Goal: Find specific page/section: Find specific page/section

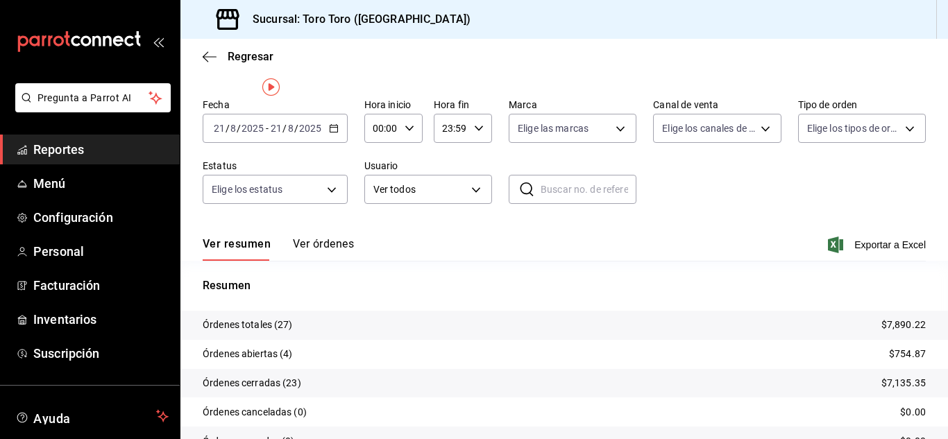
scroll to position [69, 0]
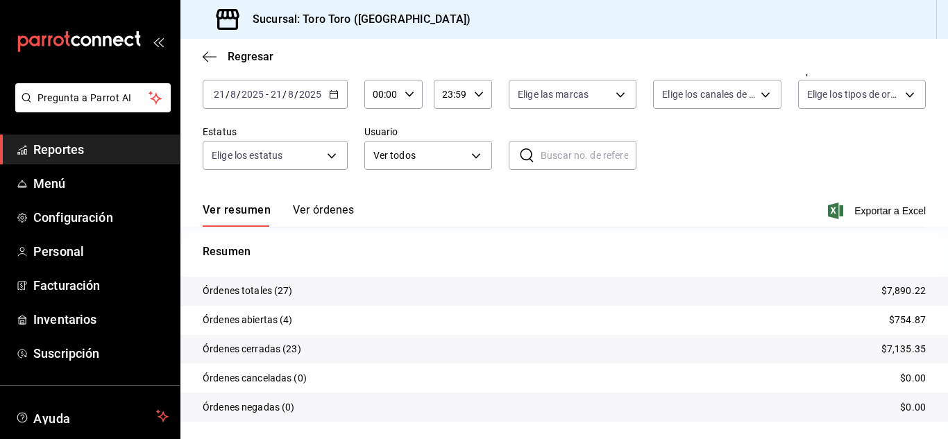
click at [83, 153] on span "Reportes" at bounding box center [100, 149] width 135 height 19
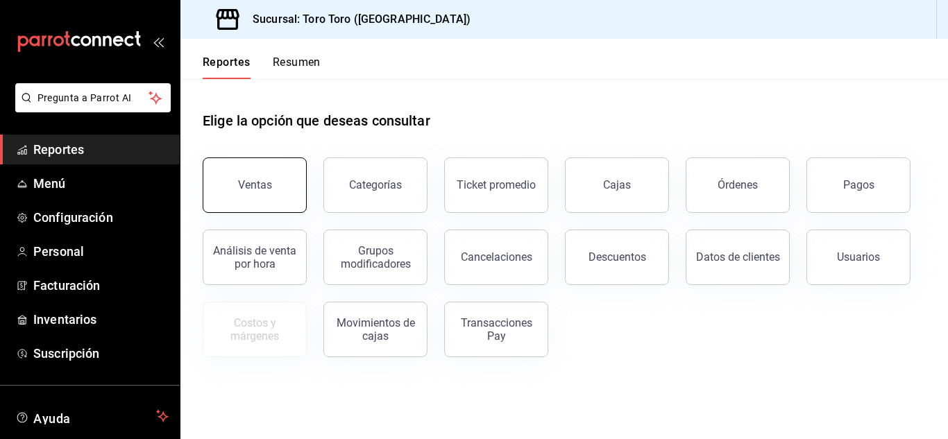
click at [228, 203] on button "Ventas" at bounding box center [255, 184] width 104 height 55
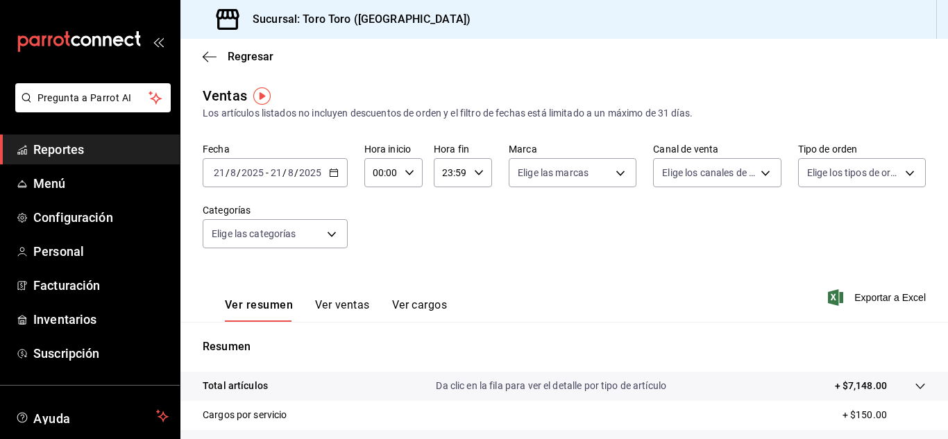
click at [408, 305] on button "Ver cargos" at bounding box center [419, 310] width 55 height 24
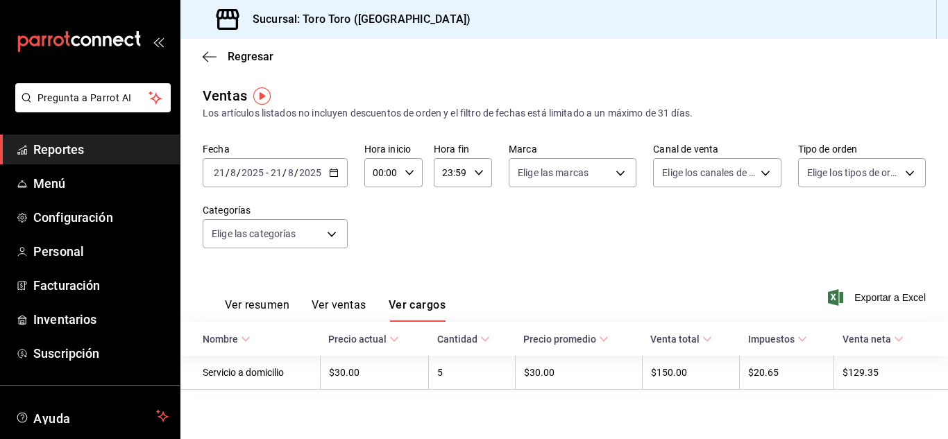
click at [69, 149] on span "Reportes" at bounding box center [100, 149] width 135 height 19
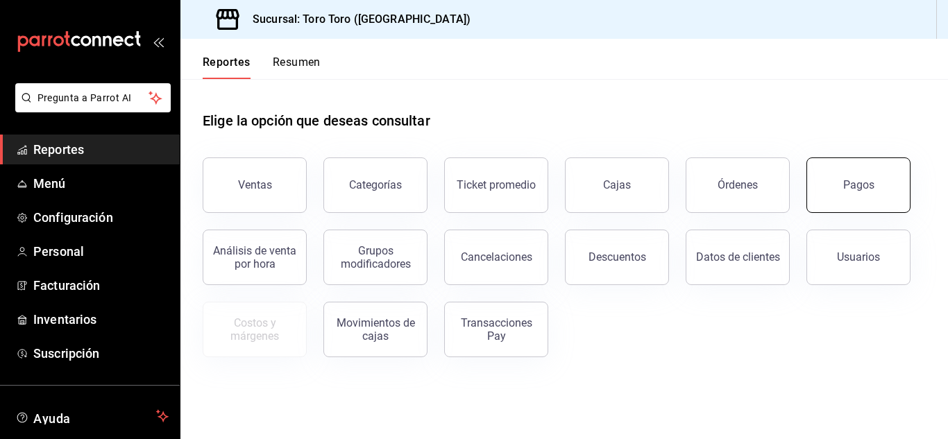
click at [859, 187] on div "Pagos" at bounding box center [858, 184] width 31 height 13
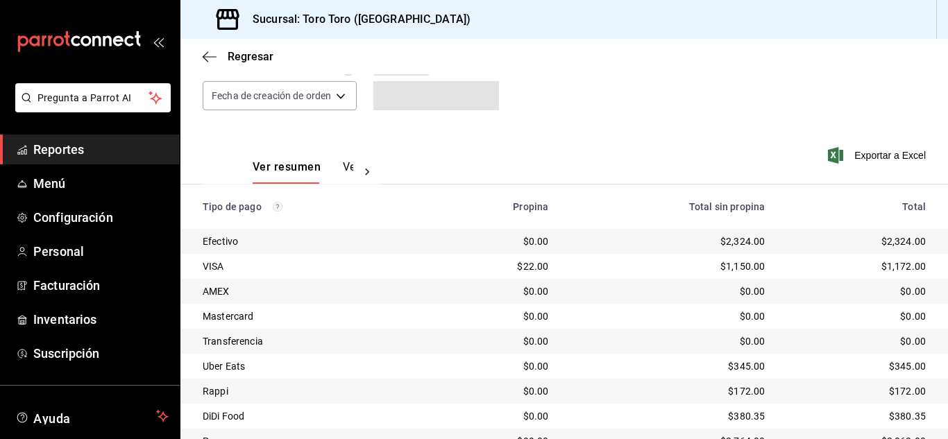
scroll to position [198, 0]
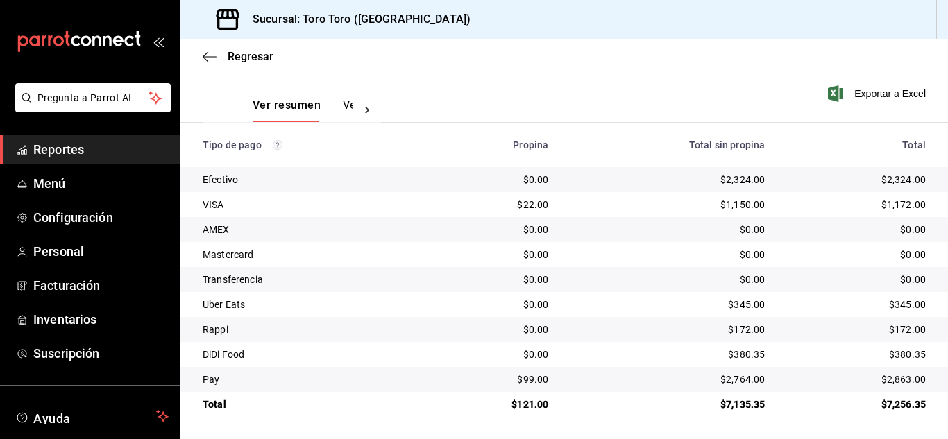
click at [46, 149] on span "Reportes" at bounding box center [100, 149] width 135 height 19
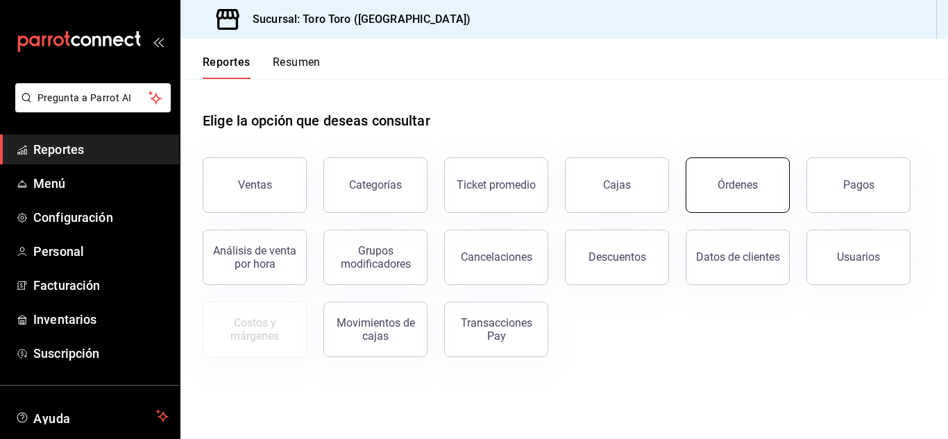
click at [732, 200] on button "Órdenes" at bounding box center [737, 184] width 104 height 55
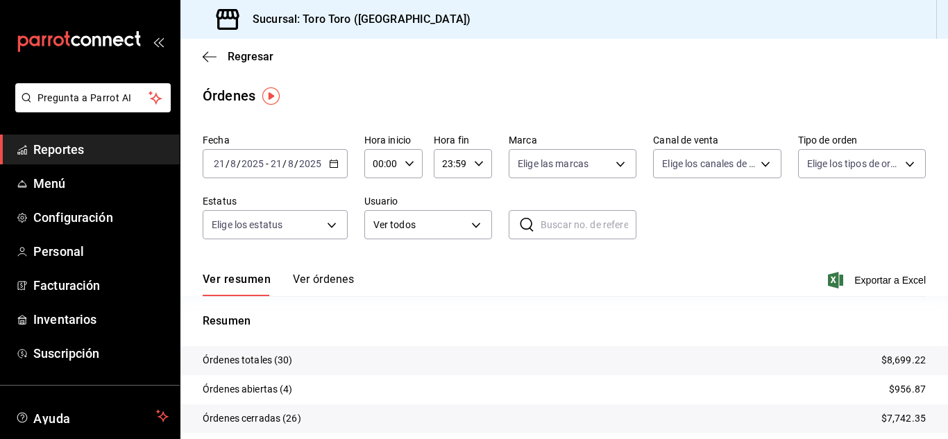
click at [70, 155] on span "Reportes" at bounding box center [100, 149] width 135 height 19
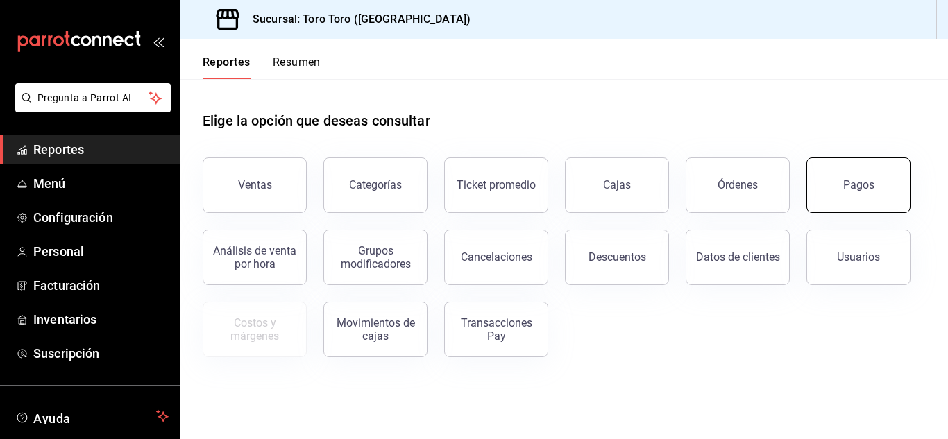
click at [839, 189] on button "Pagos" at bounding box center [858, 184] width 104 height 55
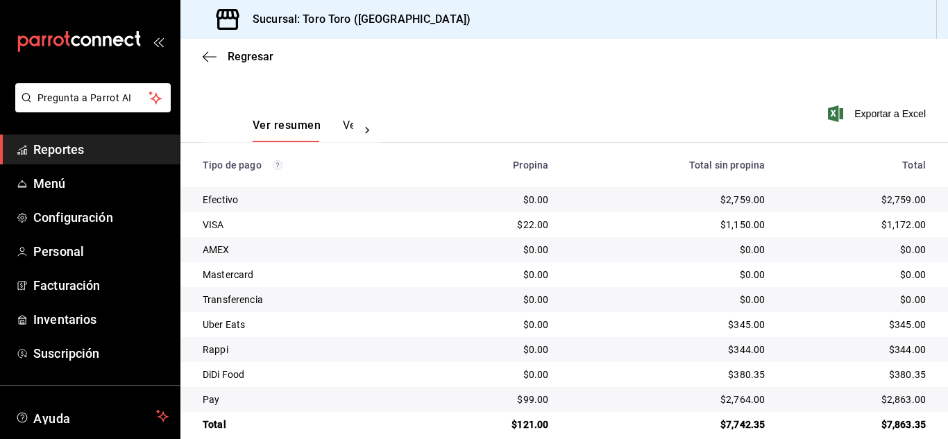
scroll to position [198, 0]
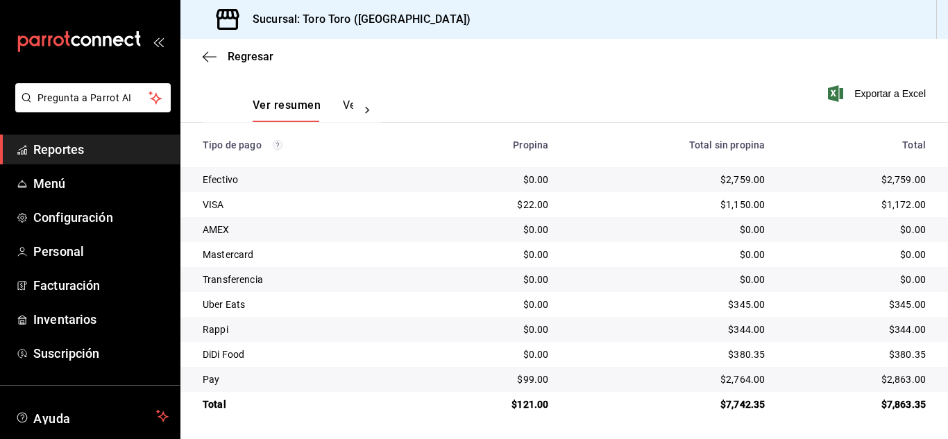
click at [40, 145] on span "Reportes" at bounding box center [100, 149] width 135 height 19
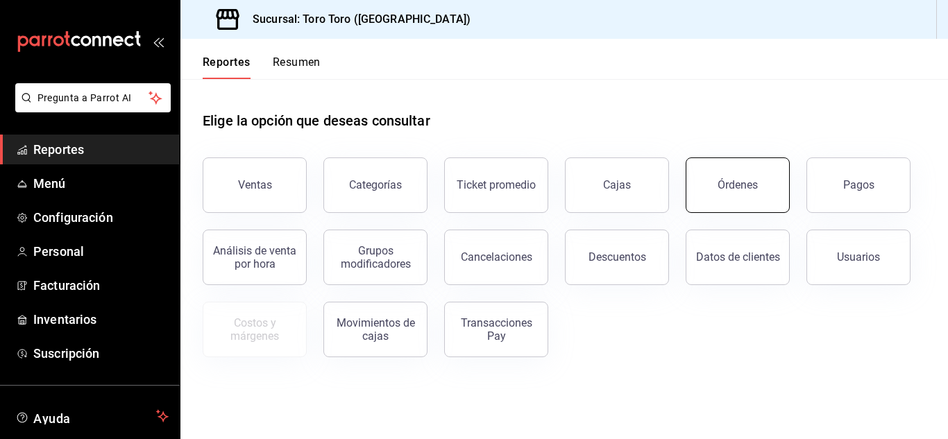
click at [727, 199] on button "Órdenes" at bounding box center [737, 184] width 104 height 55
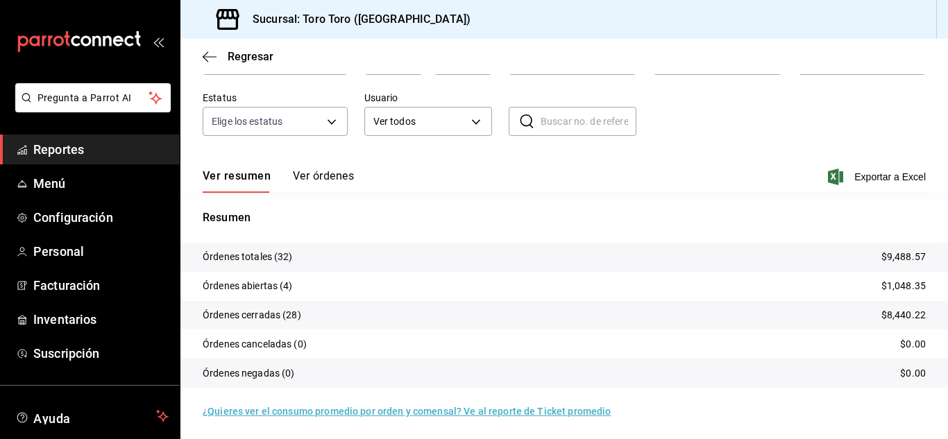
scroll to position [105, 0]
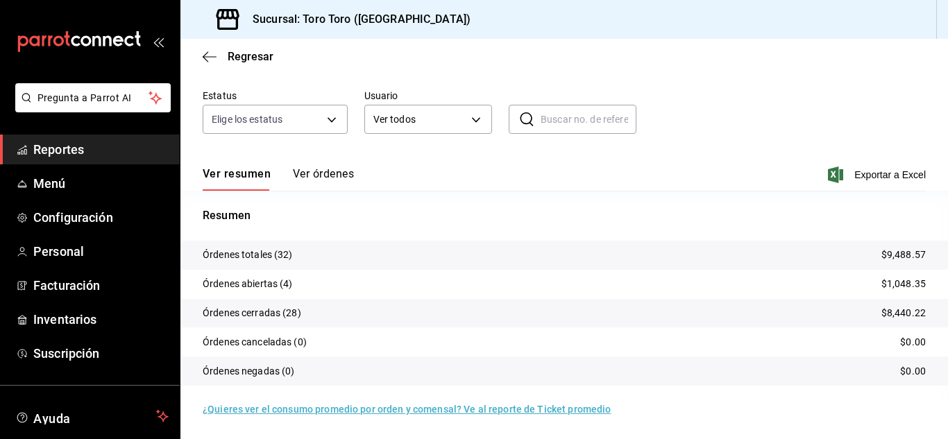
click at [55, 149] on span "Reportes" at bounding box center [100, 149] width 135 height 19
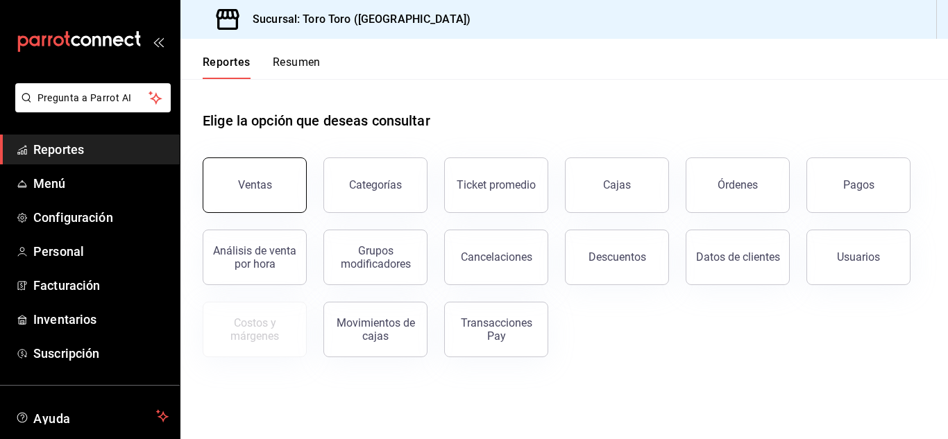
click at [280, 162] on button "Ventas" at bounding box center [255, 184] width 104 height 55
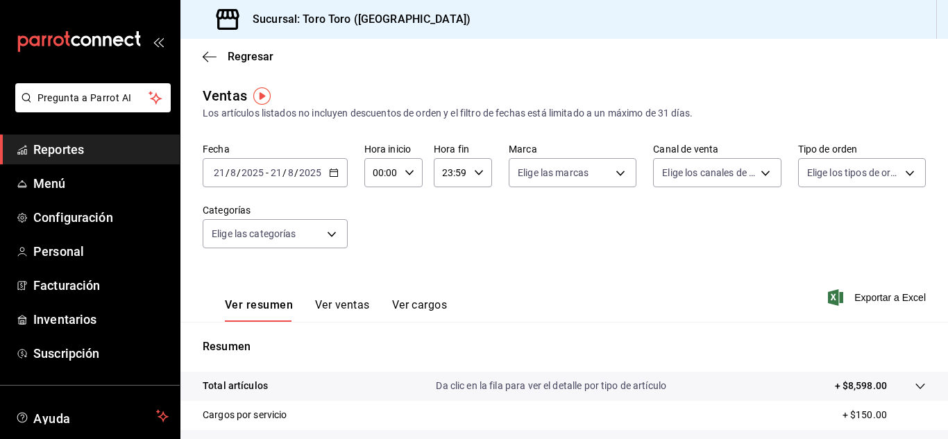
click at [434, 301] on button "Ver cargos" at bounding box center [419, 310] width 55 height 24
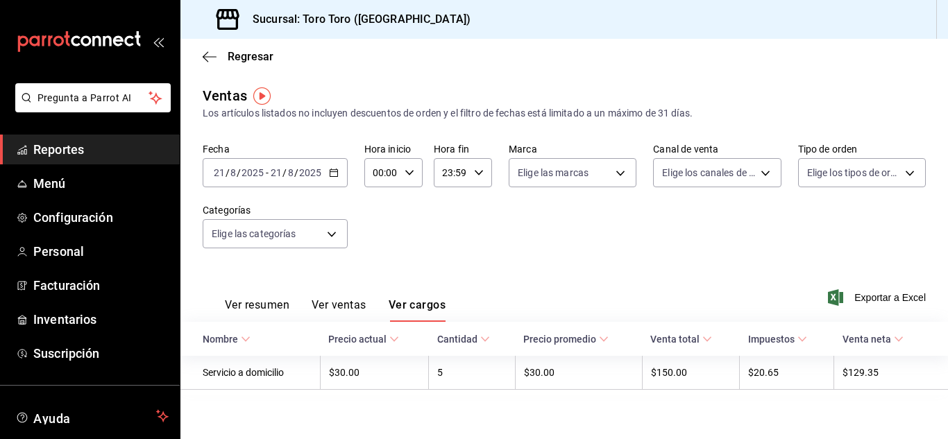
click at [80, 142] on span "Reportes" at bounding box center [100, 149] width 135 height 19
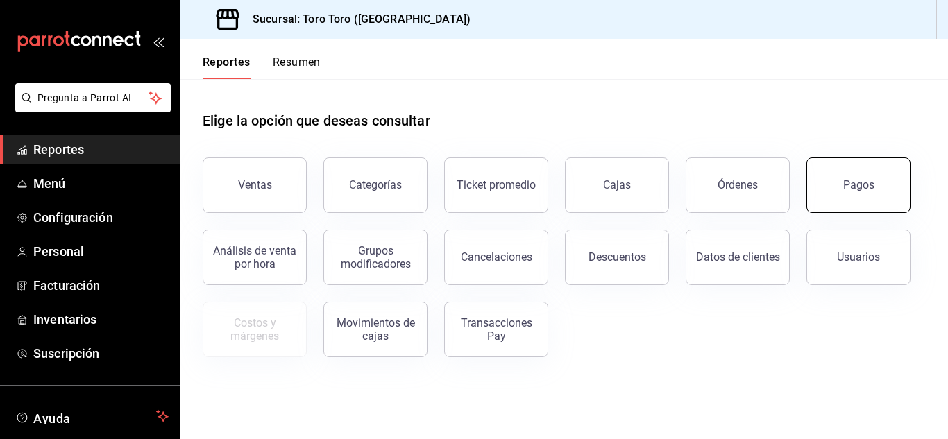
click at [863, 185] on div "Pagos" at bounding box center [858, 184] width 31 height 13
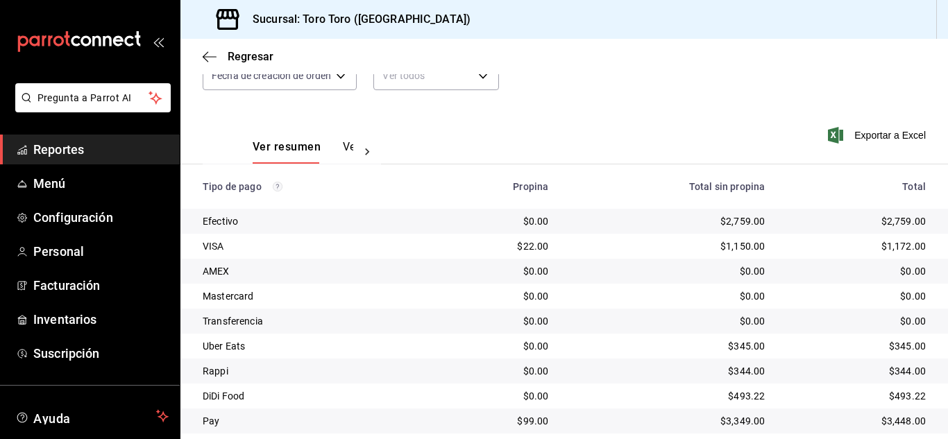
scroll to position [198, 0]
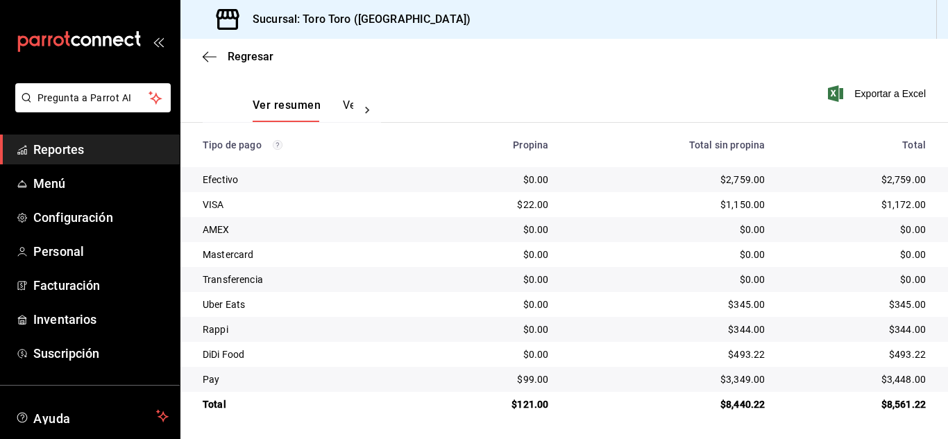
click at [79, 148] on span "Reportes" at bounding box center [100, 149] width 135 height 19
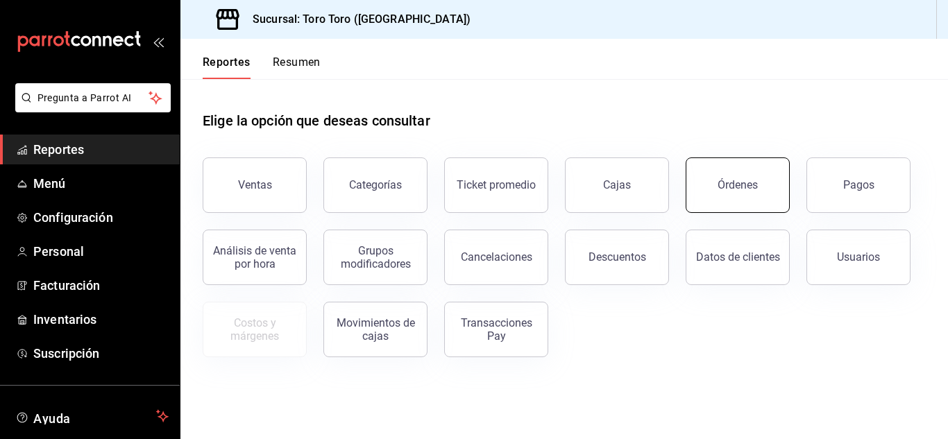
click at [751, 195] on button "Órdenes" at bounding box center [737, 184] width 104 height 55
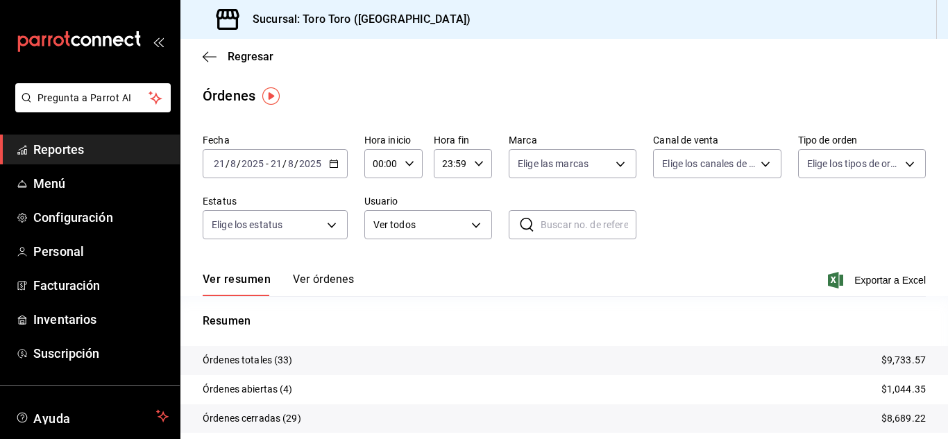
click at [67, 153] on span "Reportes" at bounding box center [100, 149] width 135 height 19
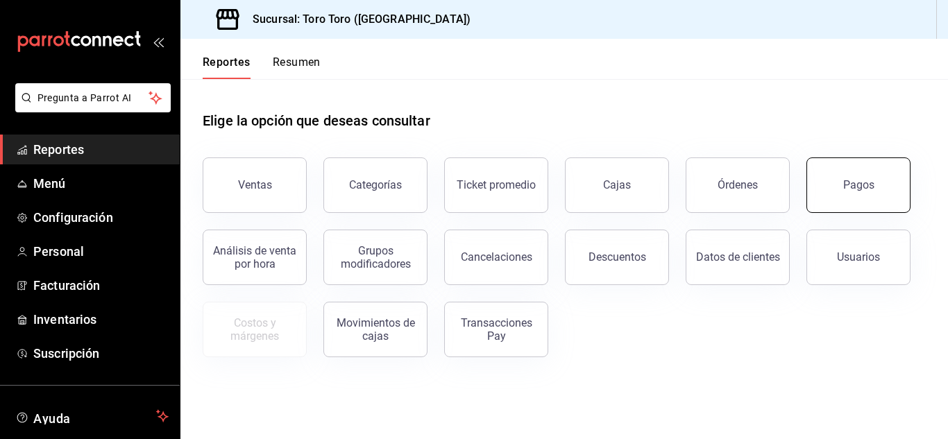
click at [864, 192] on button "Pagos" at bounding box center [858, 184] width 104 height 55
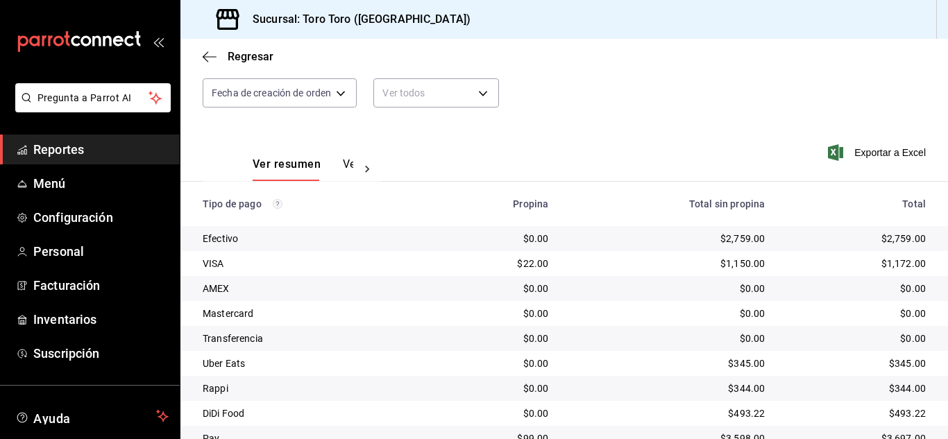
scroll to position [198, 0]
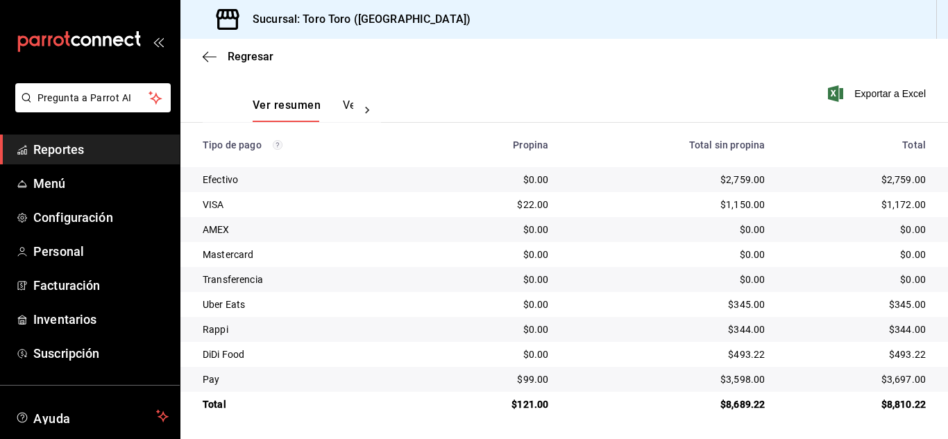
click at [37, 147] on span "Reportes" at bounding box center [100, 149] width 135 height 19
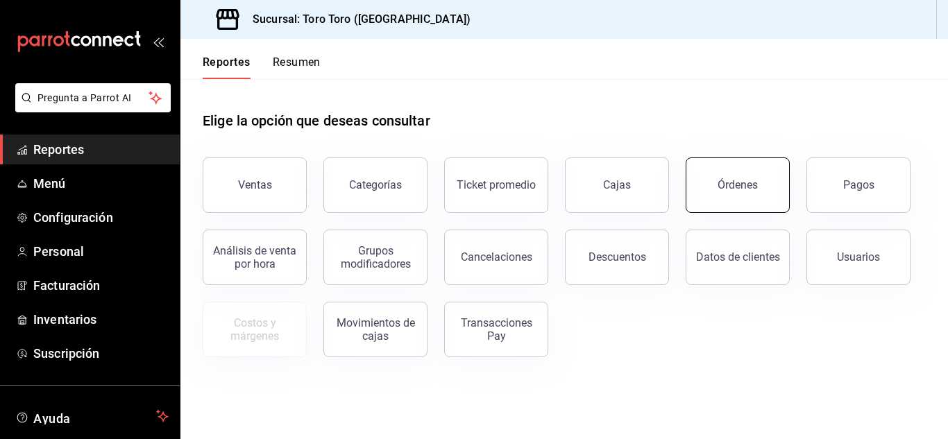
click at [726, 173] on button "Órdenes" at bounding box center [737, 184] width 104 height 55
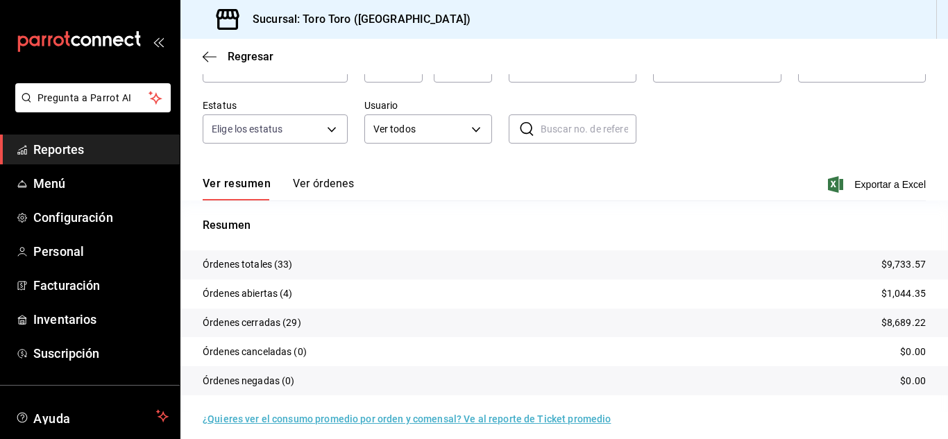
scroll to position [105, 0]
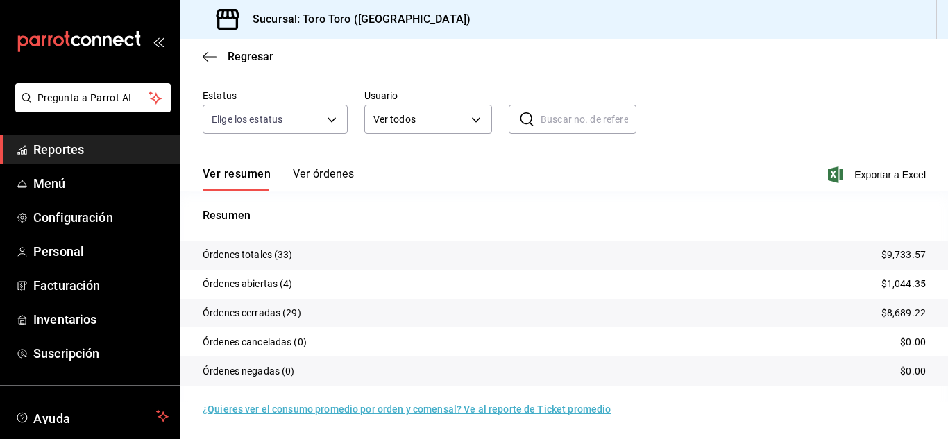
click at [51, 146] on span "Reportes" at bounding box center [100, 149] width 135 height 19
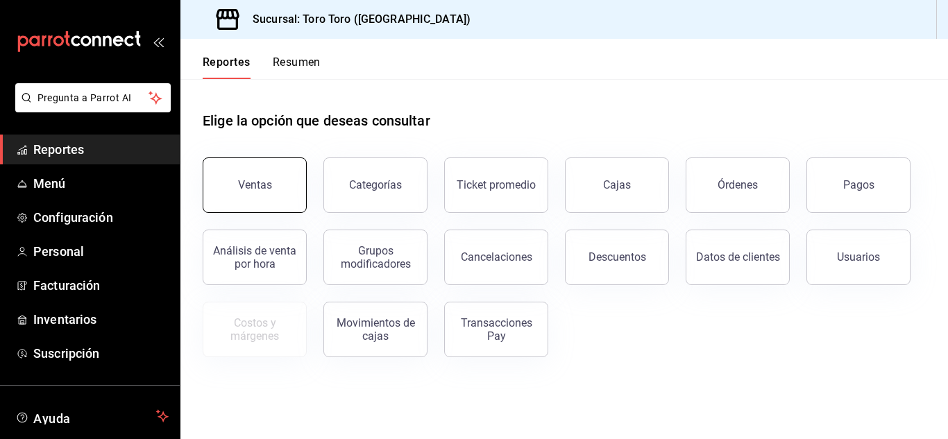
click at [247, 180] on div "Ventas" at bounding box center [255, 184] width 34 height 13
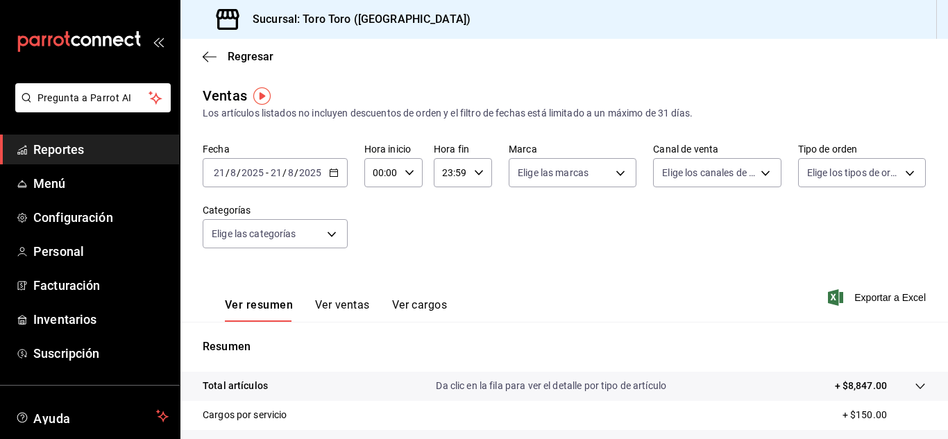
click at [425, 300] on button "Ver cargos" at bounding box center [419, 310] width 55 height 24
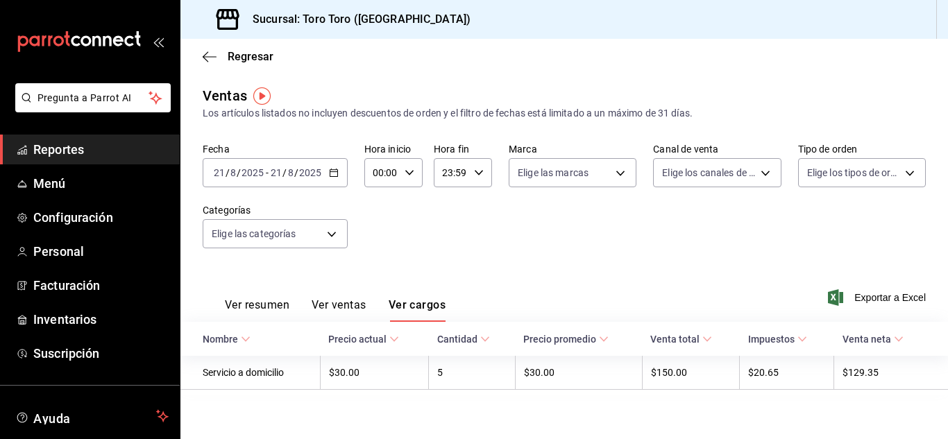
click at [87, 142] on span "Reportes" at bounding box center [100, 149] width 135 height 19
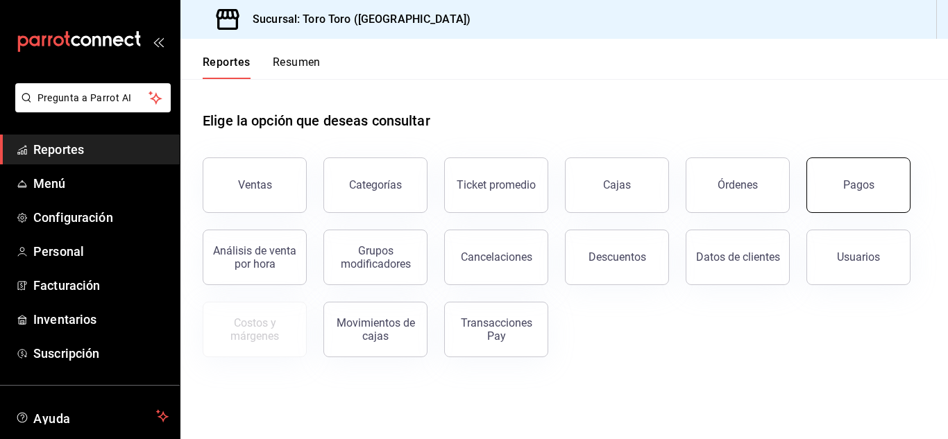
click at [848, 192] on button "Pagos" at bounding box center [858, 184] width 104 height 55
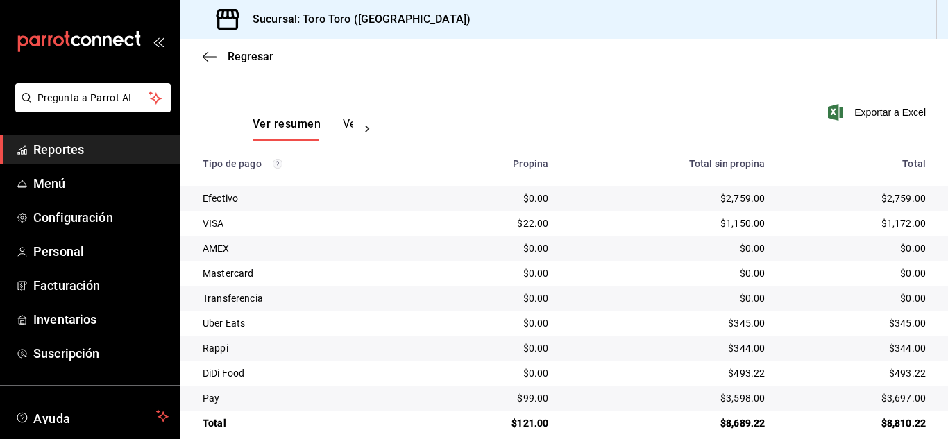
scroll to position [198, 0]
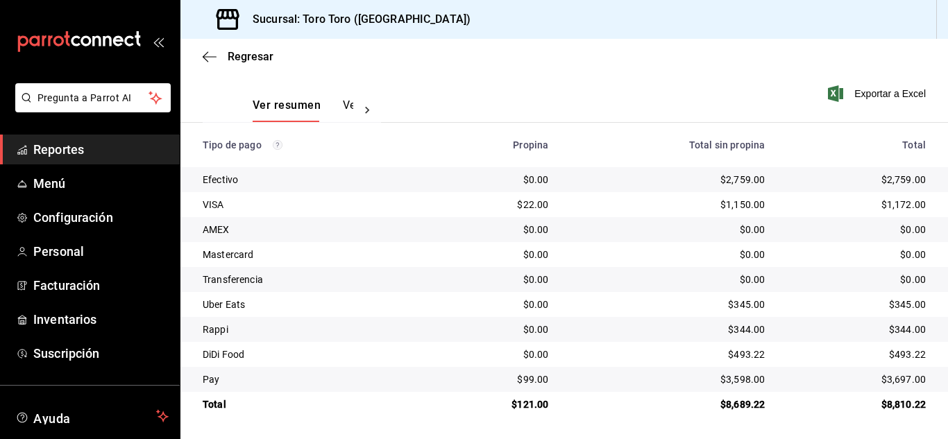
click at [71, 150] on span "Reportes" at bounding box center [100, 149] width 135 height 19
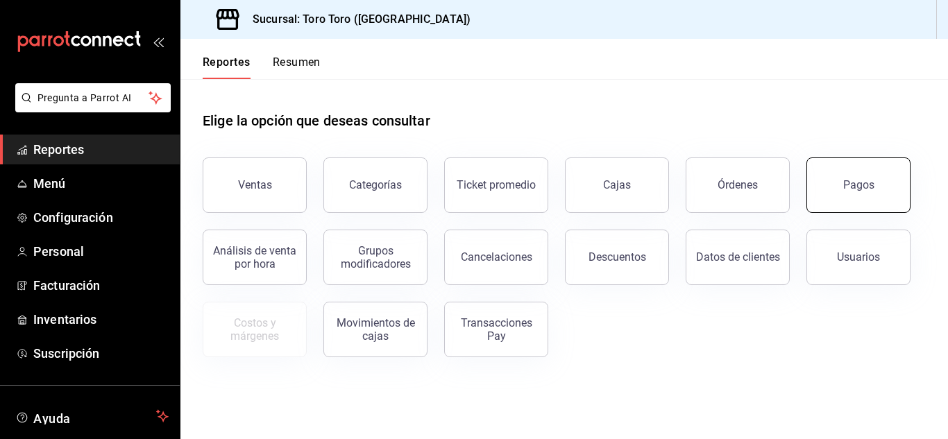
click at [848, 197] on button "Pagos" at bounding box center [858, 184] width 104 height 55
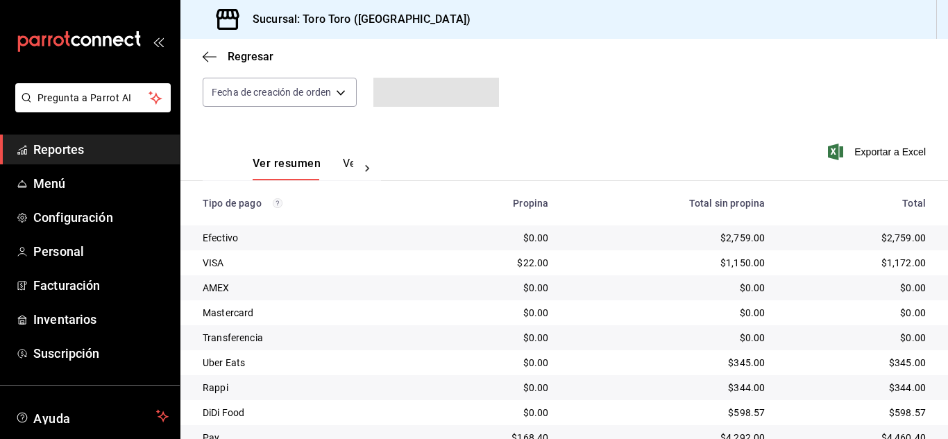
scroll to position [198, 0]
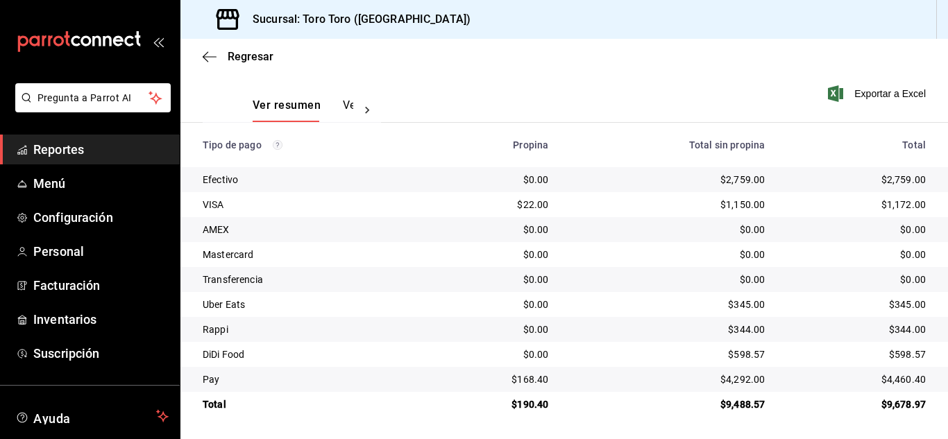
click at [56, 153] on span "Reportes" at bounding box center [100, 149] width 135 height 19
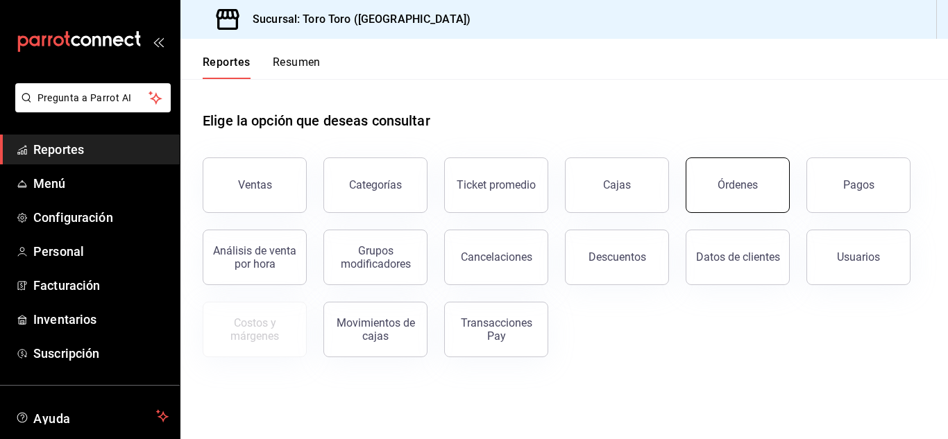
click at [748, 183] on div "Órdenes" at bounding box center [737, 184] width 40 height 13
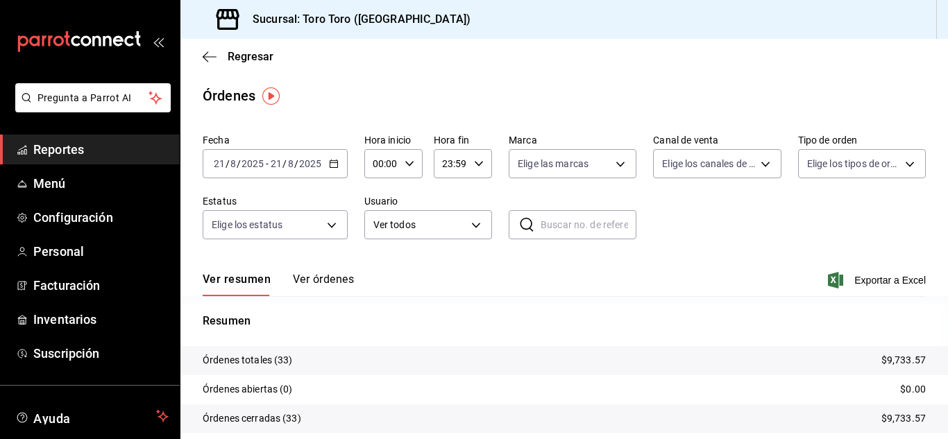
click at [99, 153] on span "Reportes" at bounding box center [100, 149] width 135 height 19
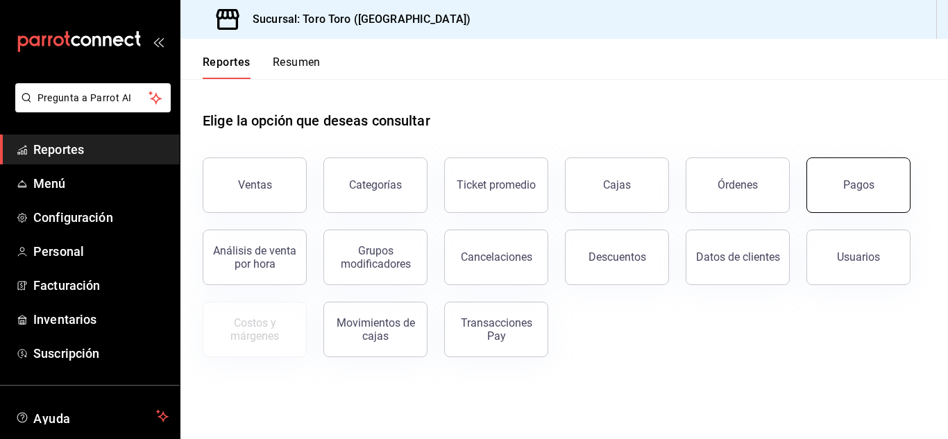
click at [859, 205] on button "Pagos" at bounding box center [858, 184] width 104 height 55
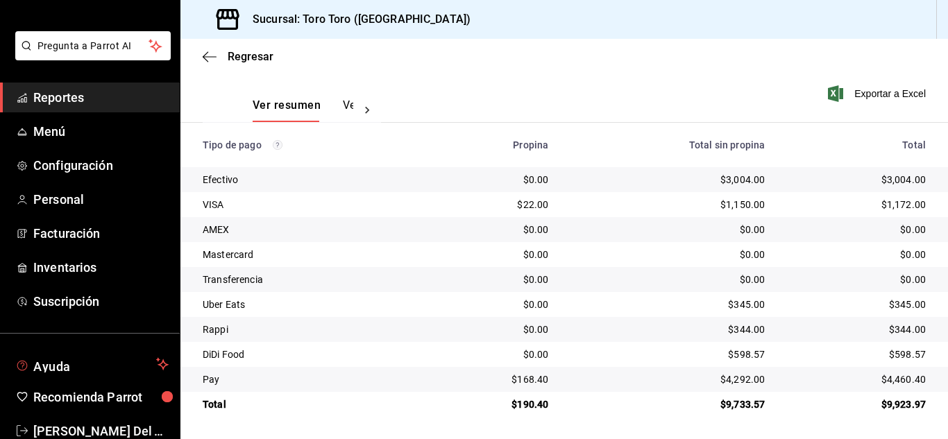
scroll to position [85, 0]
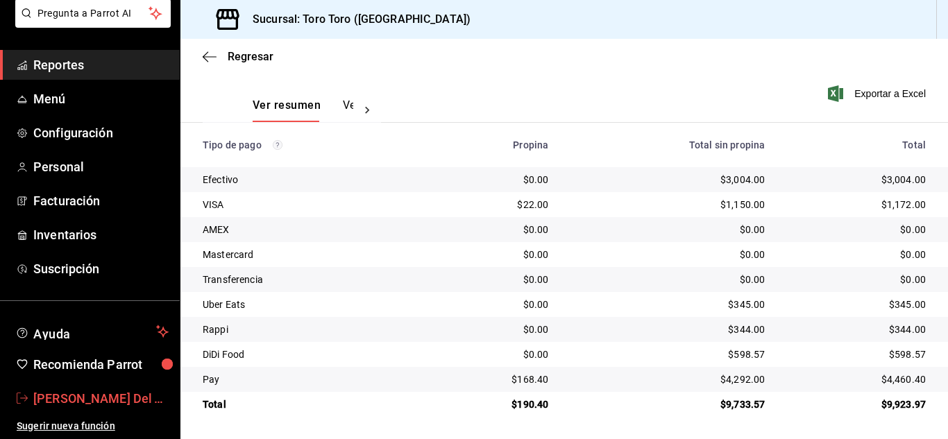
click at [101, 397] on span "[PERSON_NAME] Del Toro [PERSON_NAME]" at bounding box center [100, 398] width 135 height 19
